Goal: Find specific page/section: Find specific page/section

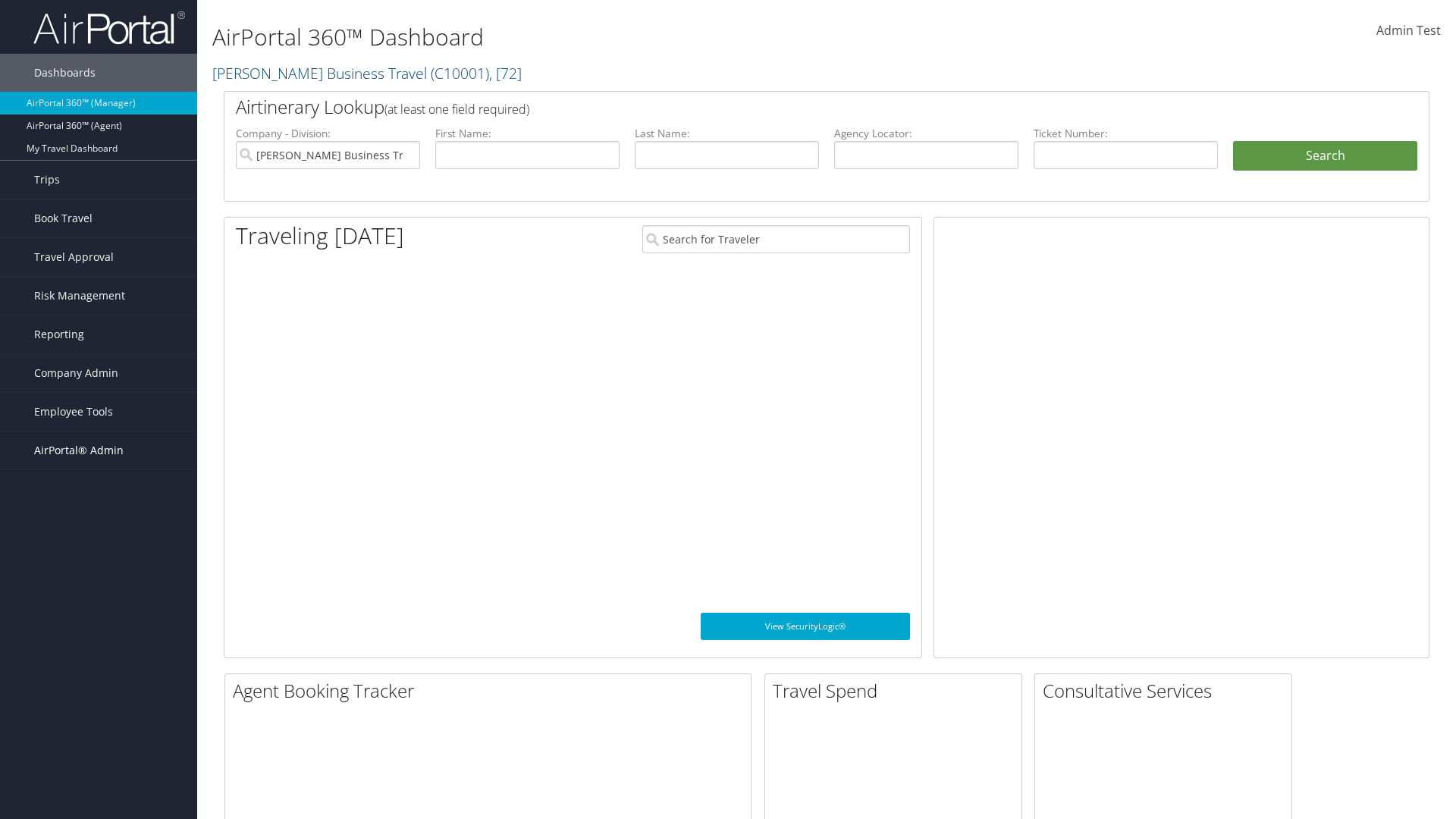
click at [98, 450] on span "AirPortal® Admin" at bounding box center [79, 450] width 90 height 38
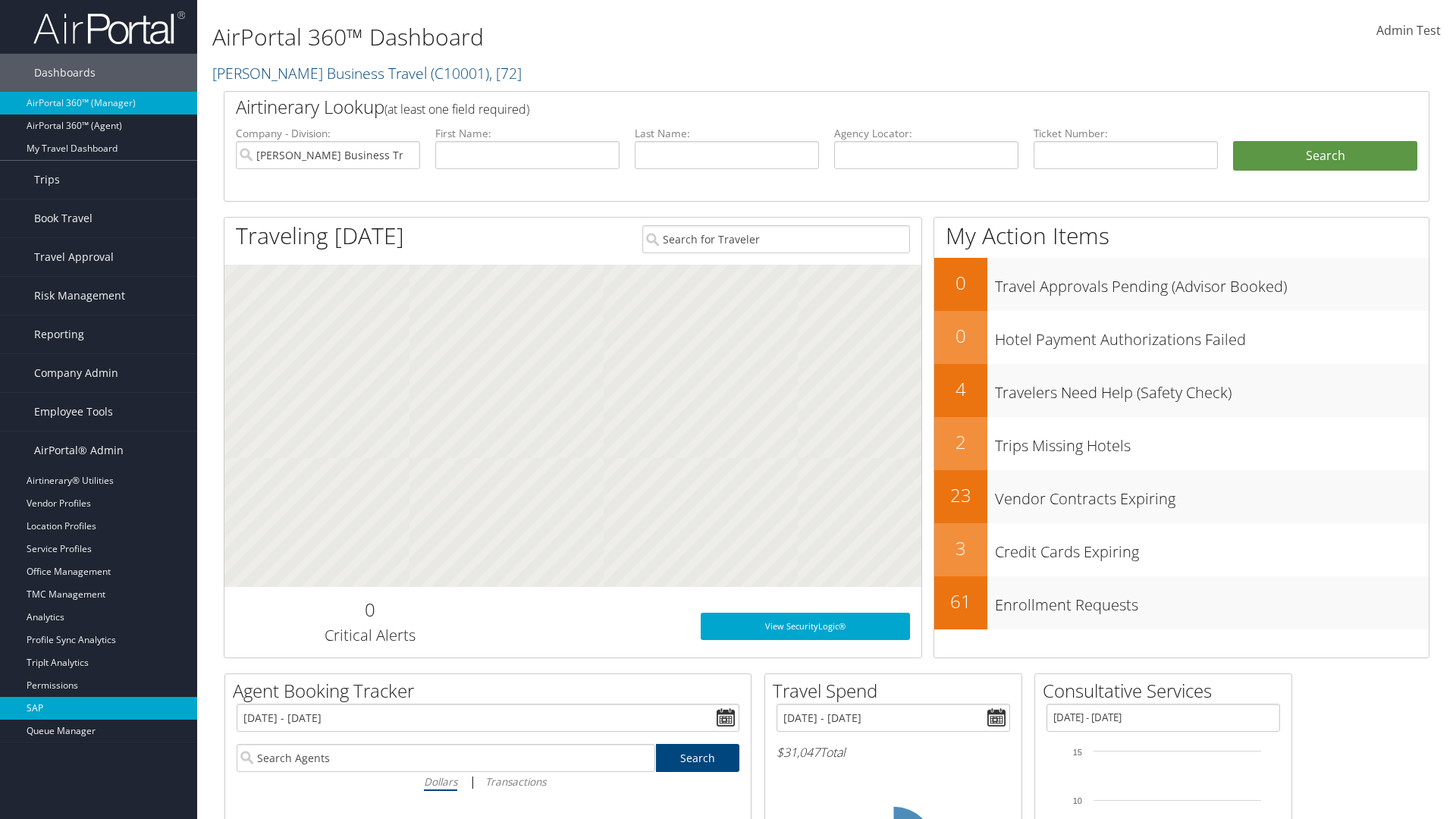
click at [98, 708] on link "SAP" at bounding box center [98, 708] width 197 height 23
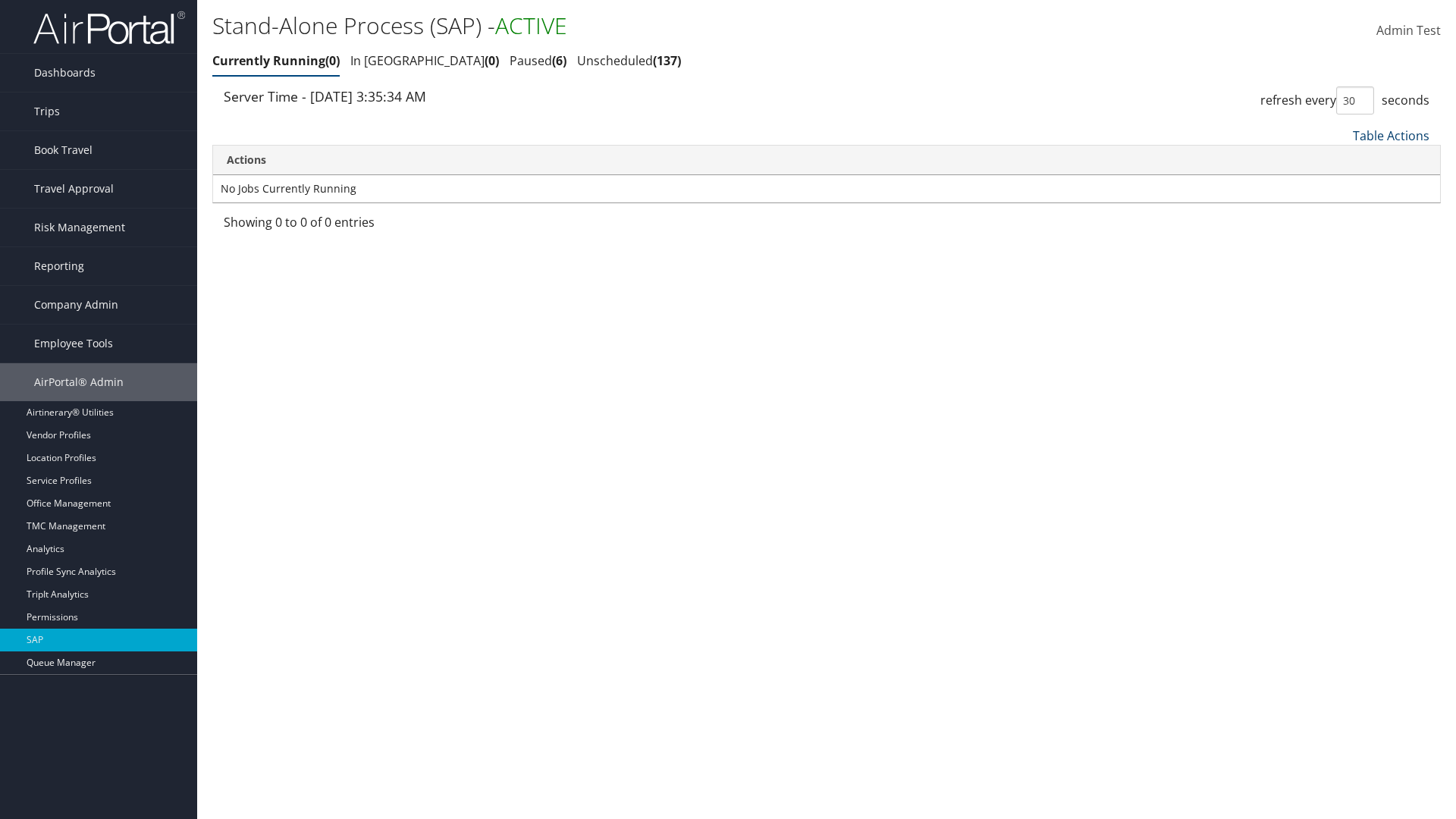
click at [1391, 135] on link "Table Actions" at bounding box center [1391, 135] width 77 height 17
click at [1340, 235] on link "Page Length" at bounding box center [1340, 236] width 199 height 26
click at [1391, 135] on link "Table Actions" at bounding box center [1391, 135] width 77 height 17
click at [1340, 235] on link "Page Length" at bounding box center [1340, 236] width 199 height 26
click at [1391, 135] on link "Table Actions" at bounding box center [1391, 135] width 77 height 17
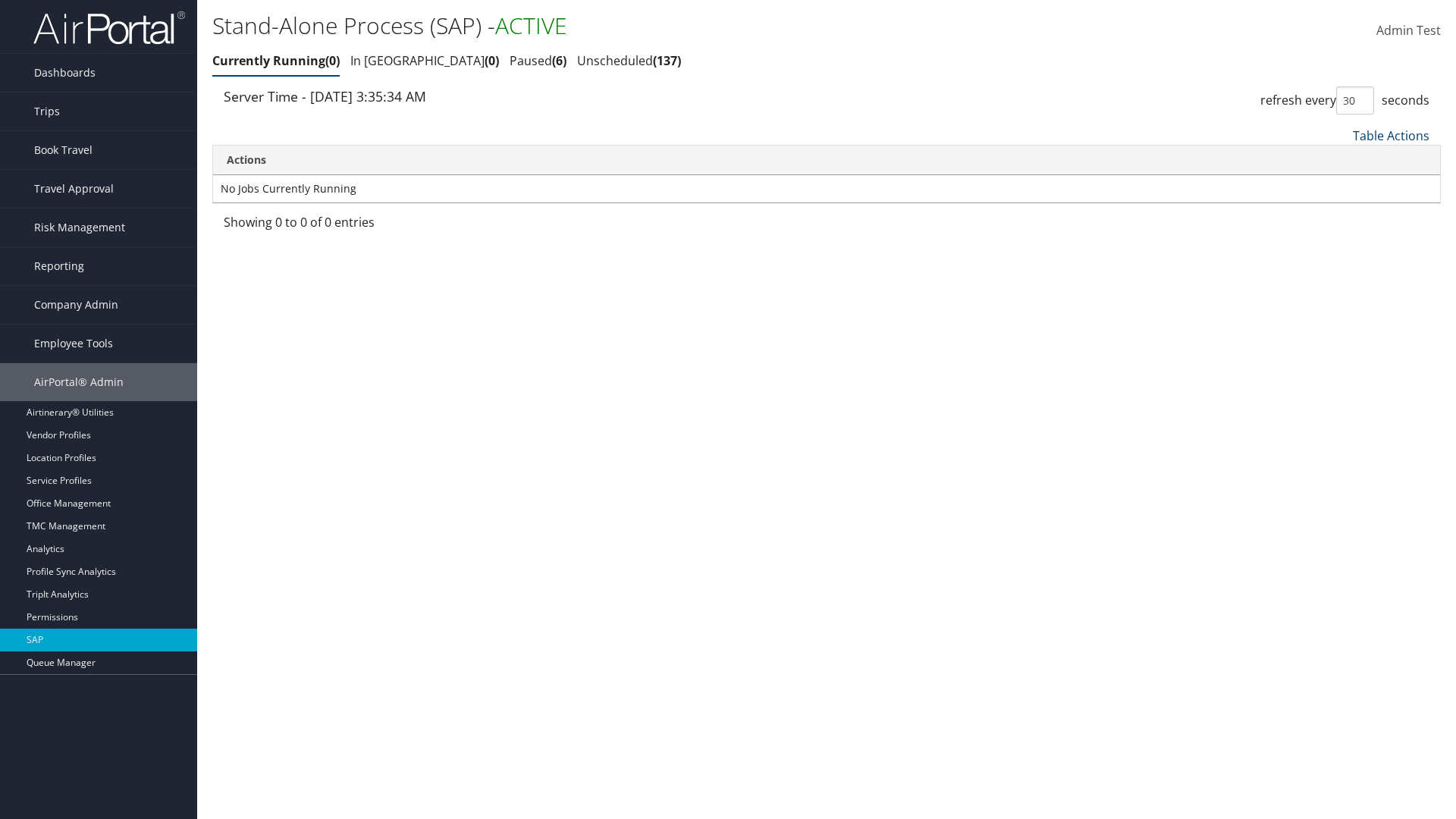
click at [1391, 135] on link "Table Actions" at bounding box center [1391, 135] width 77 height 17
